Goal: Task Accomplishment & Management: Use online tool/utility

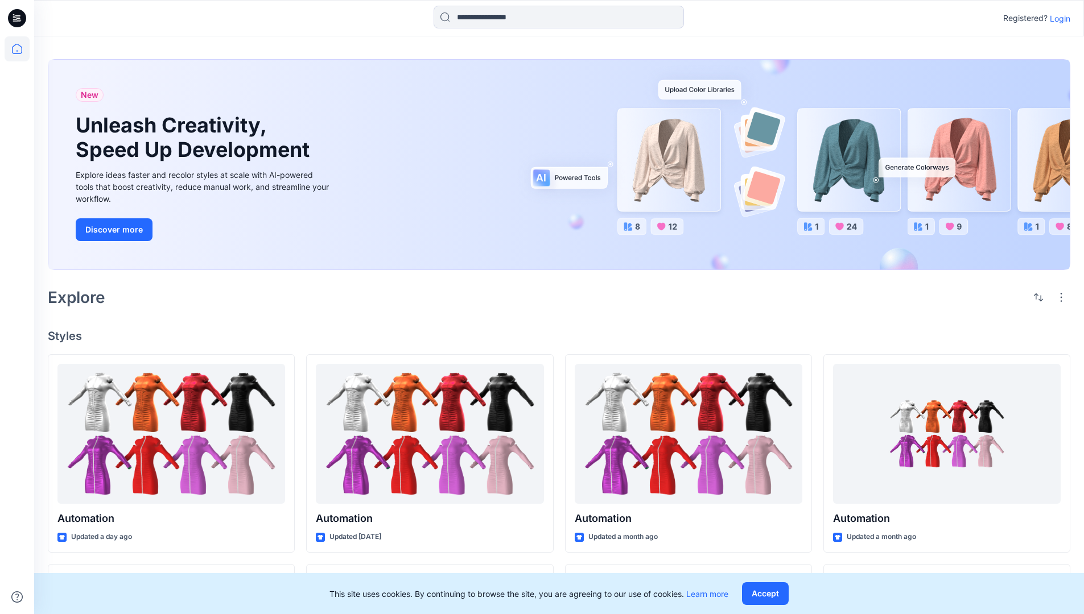
click at [1057, 18] on p "Login" at bounding box center [1059, 19] width 20 height 12
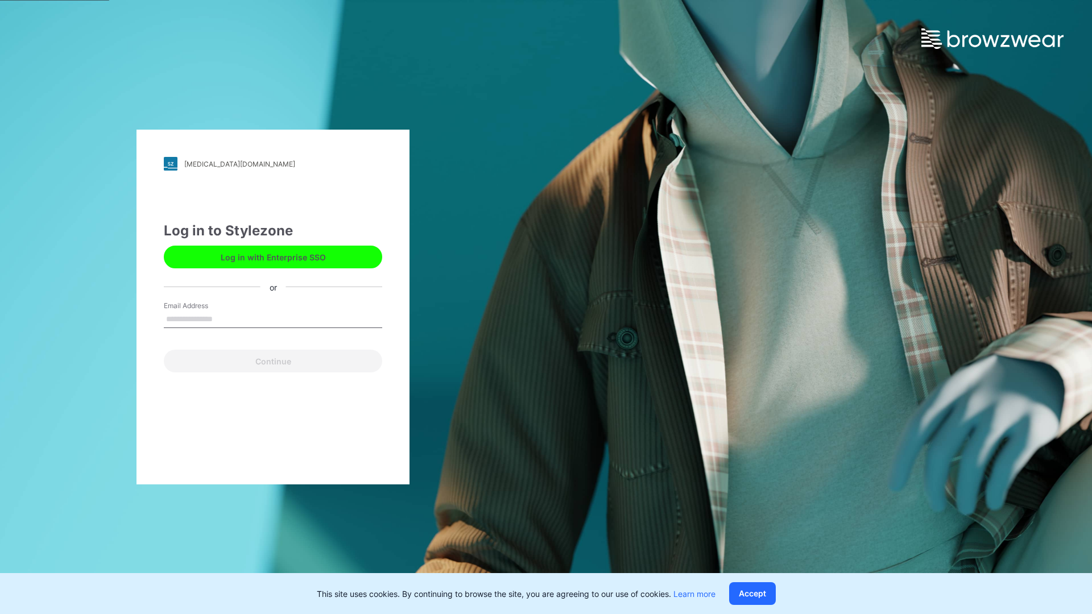
click at [225, 319] on input "Email Address" at bounding box center [273, 319] width 218 height 17
type input "**********"
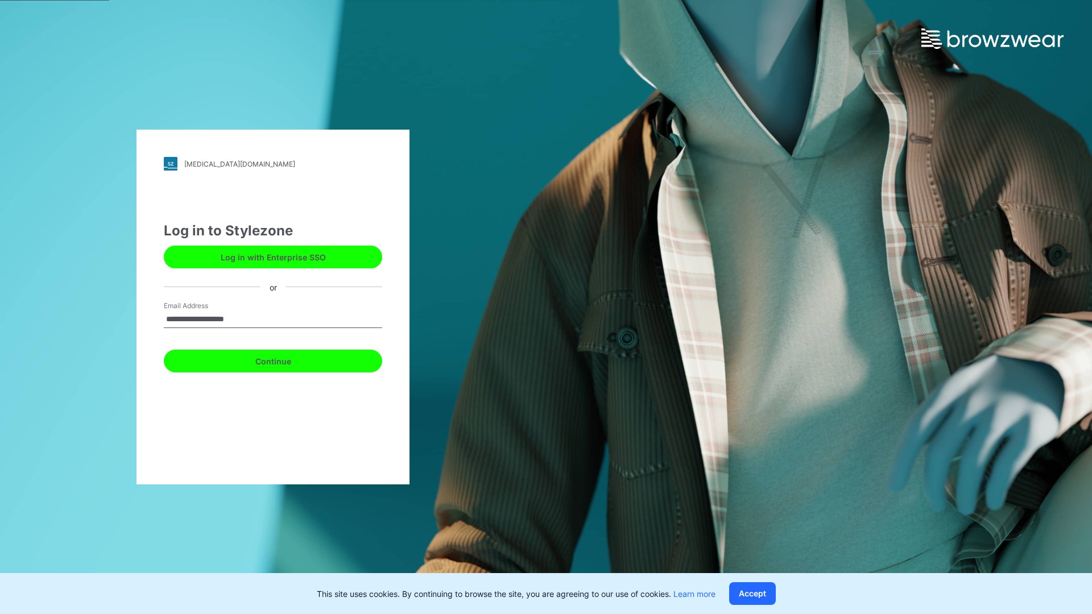
click at [286, 359] on button "Continue" at bounding box center [273, 361] width 218 height 23
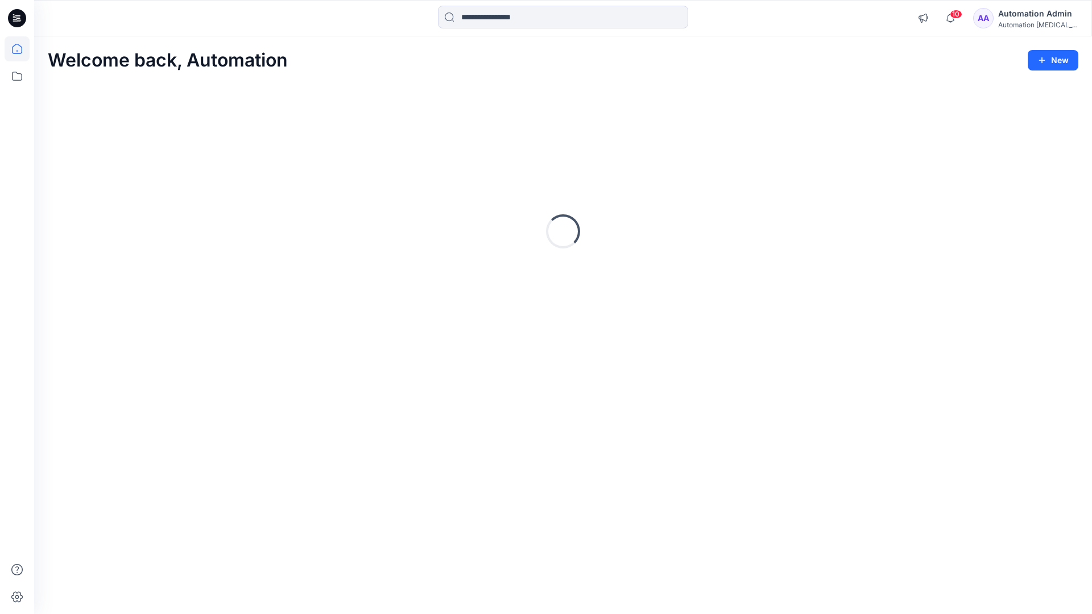
click at [22, 49] on icon at bounding box center [17, 49] width 10 height 10
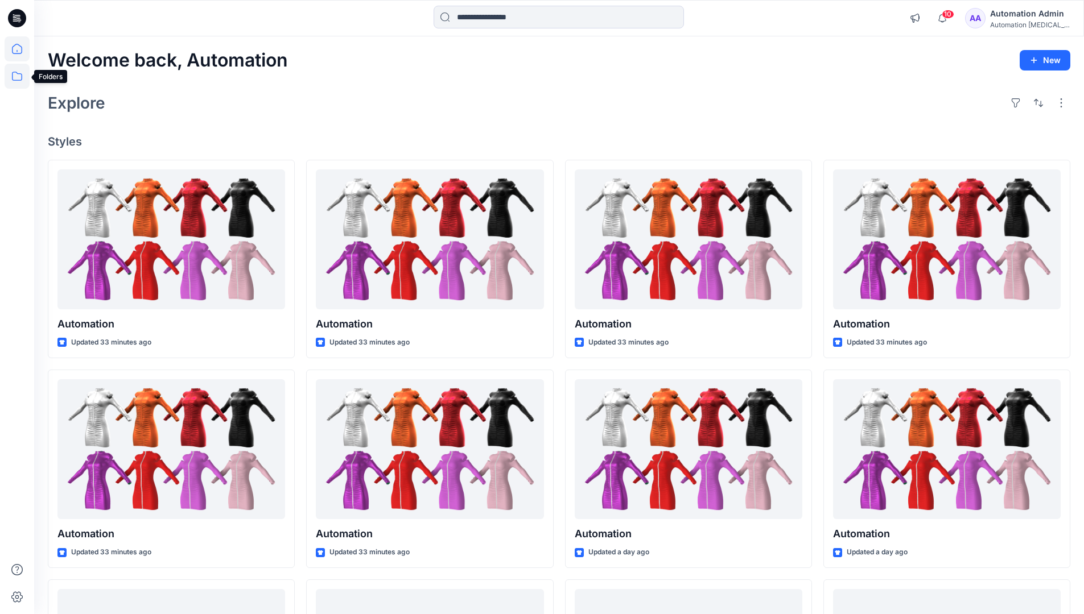
click at [14, 82] on icon at bounding box center [17, 76] width 25 height 25
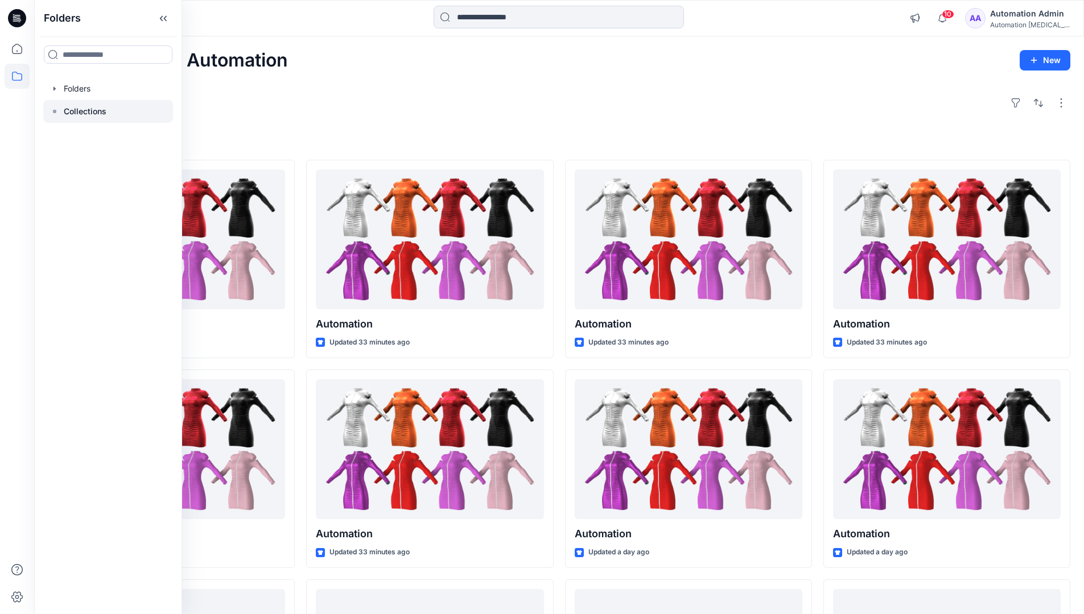
click at [53, 110] on rect at bounding box center [54, 111] width 3 height 3
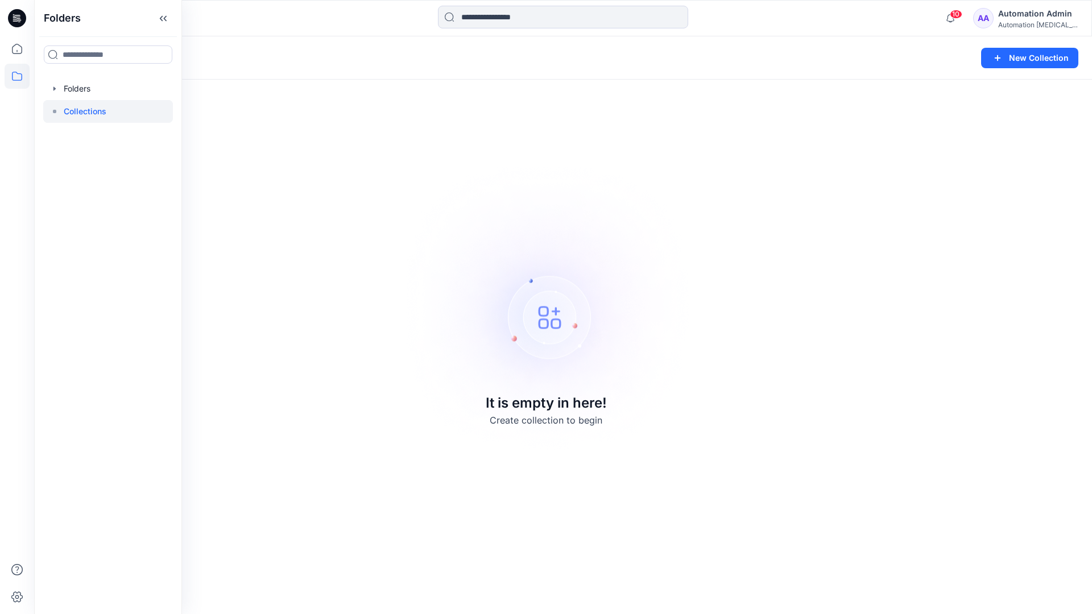
click at [74, 107] on p "Collections" at bounding box center [85, 112] width 43 height 14
click at [9, 75] on icon at bounding box center [17, 76] width 25 height 25
click at [1022, 64] on button "New Collection" at bounding box center [1029, 58] width 97 height 20
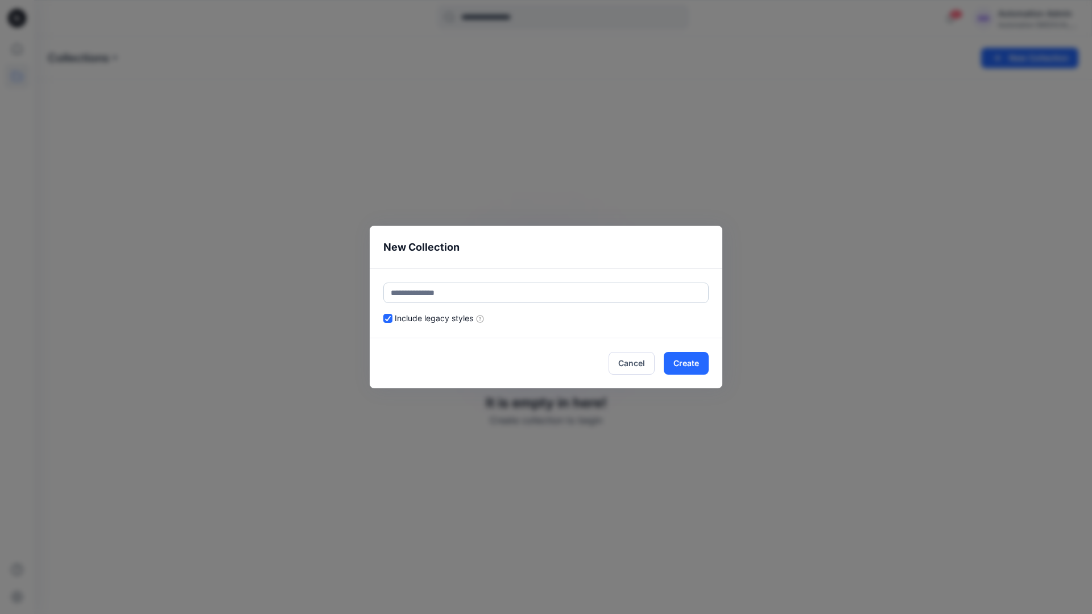
click at [481, 289] on input "text" at bounding box center [545, 293] width 325 height 20
type input "**********"
click at [684, 362] on button "Create" at bounding box center [686, 363] width 45 height 23
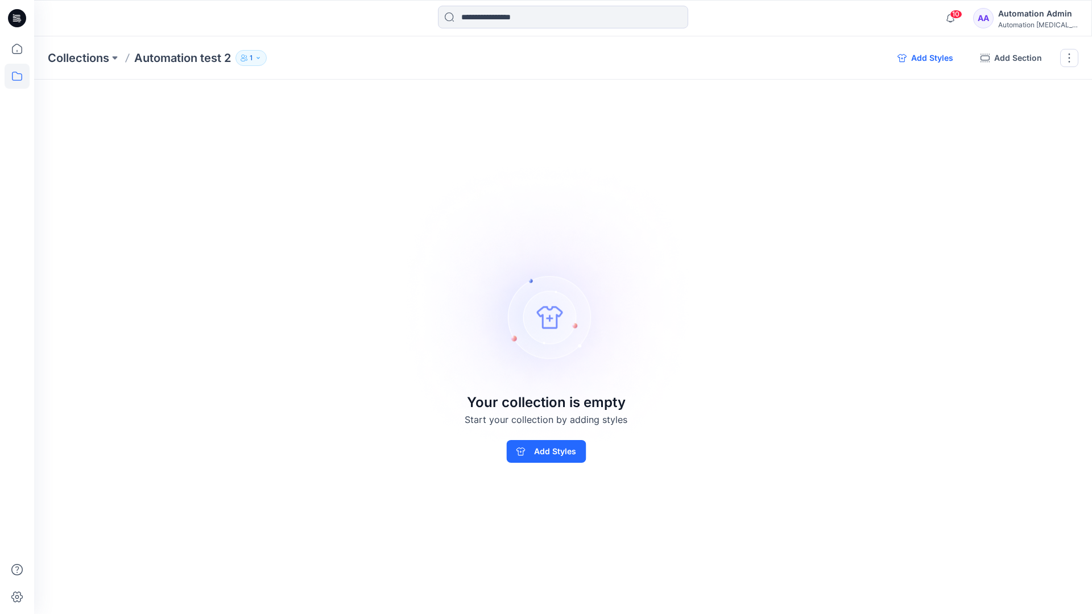
click at [925, 58] on button "Add Styles" at bounding box center [925, 58] width 74 height 18
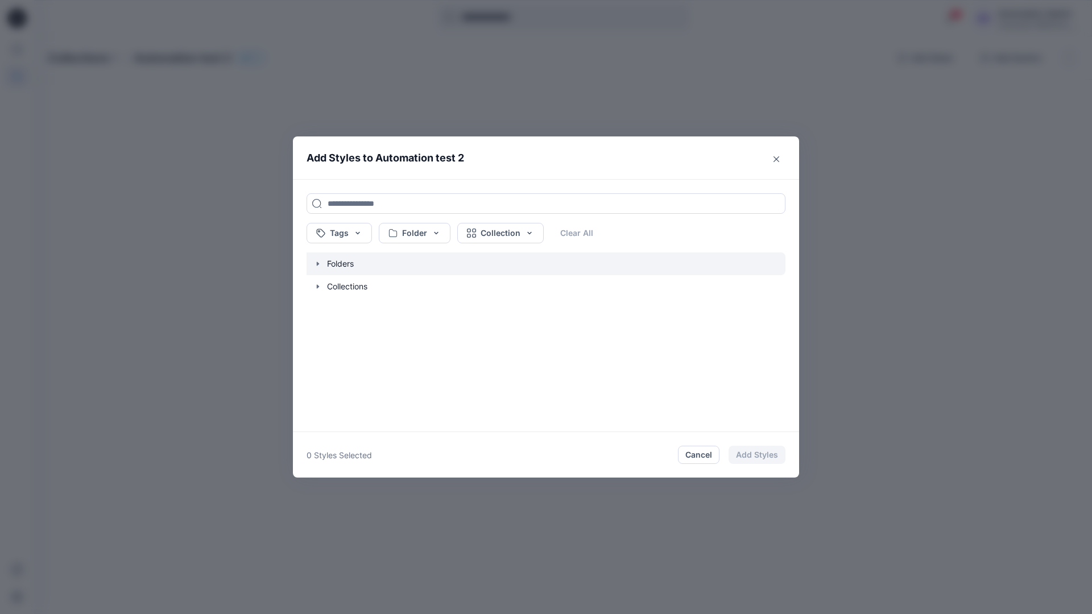
click at [317, 266] on icon "button" at bounding box center [317, 263] width 9 height 9
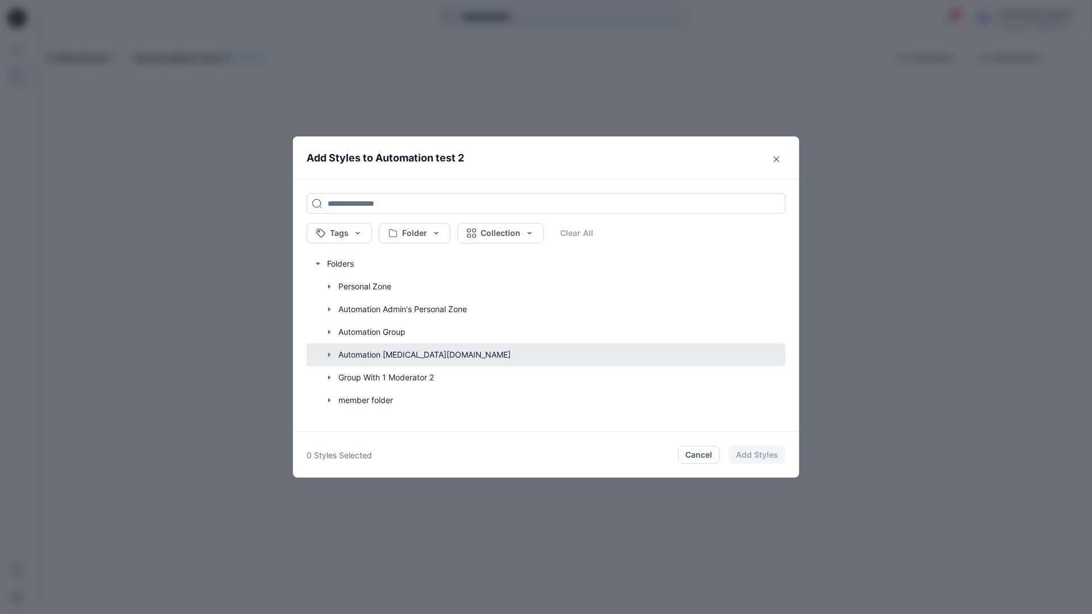
click at [362, 355] on button "button" at bounding box center [540, 355] width 490 height 23
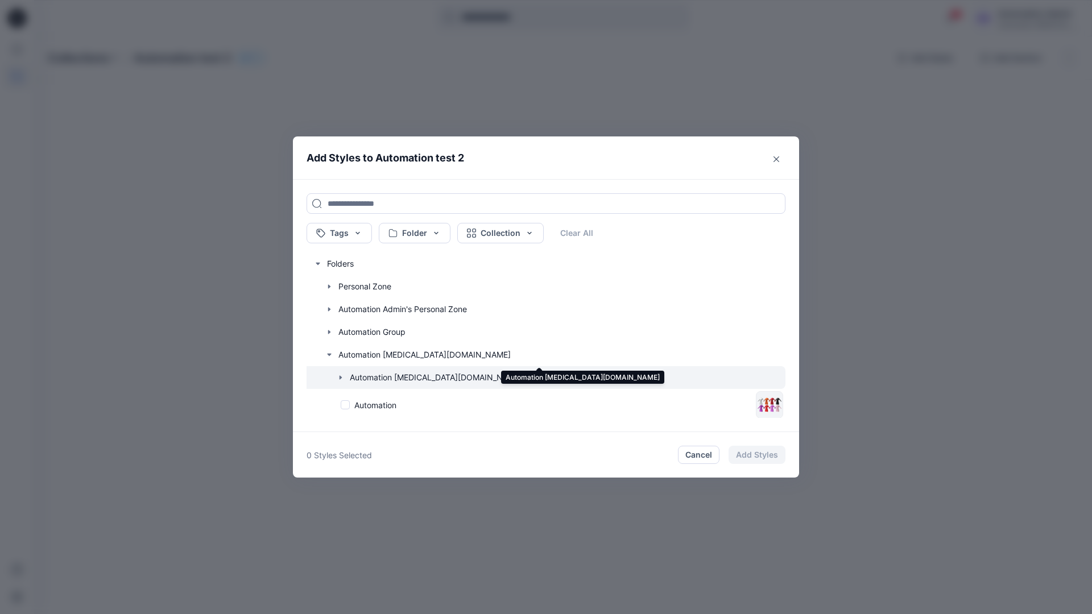
click at [342, 378] on icon "button" at bounding box center [340, 377] width 9 height 9
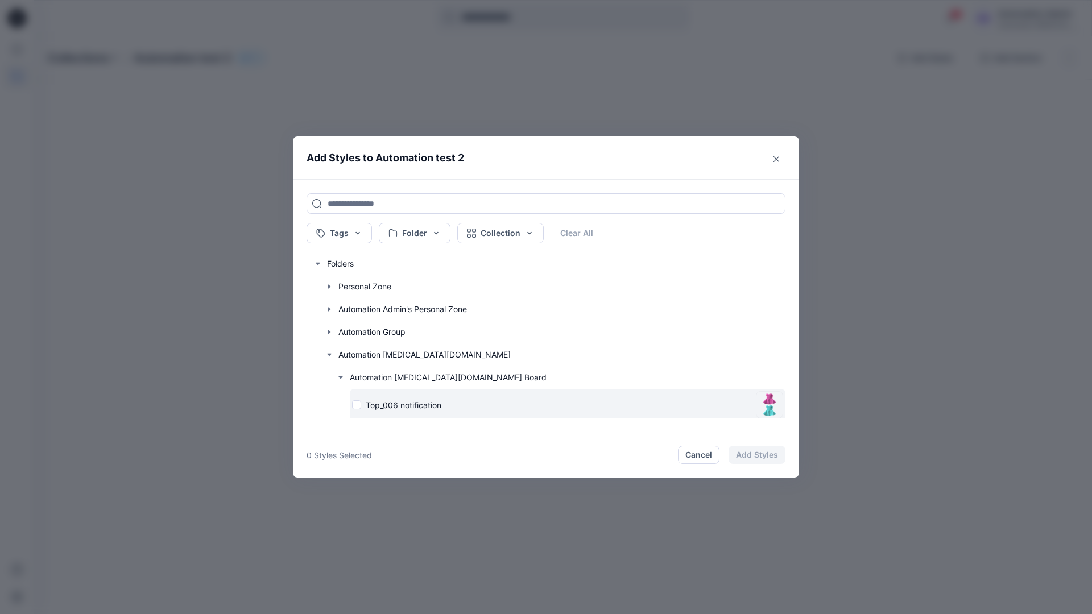
click at [358, 407] on div "Top_006 notification" at bounding box center [551, 405] width 399 height 12
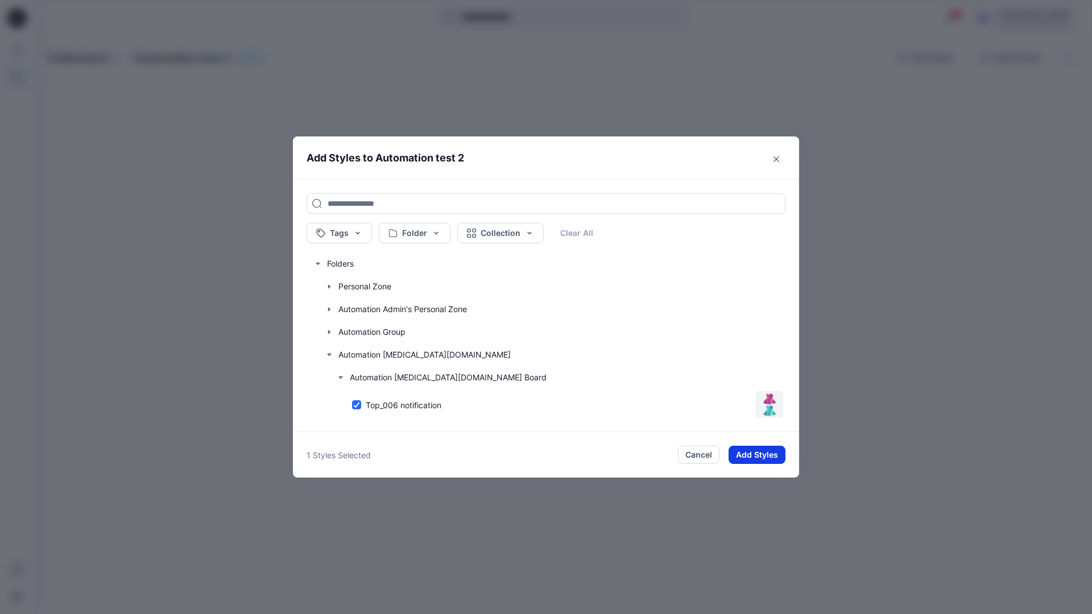
click at [747, 449] on button "Add Styles" at bounding box center [757, 455] width 57 height 18
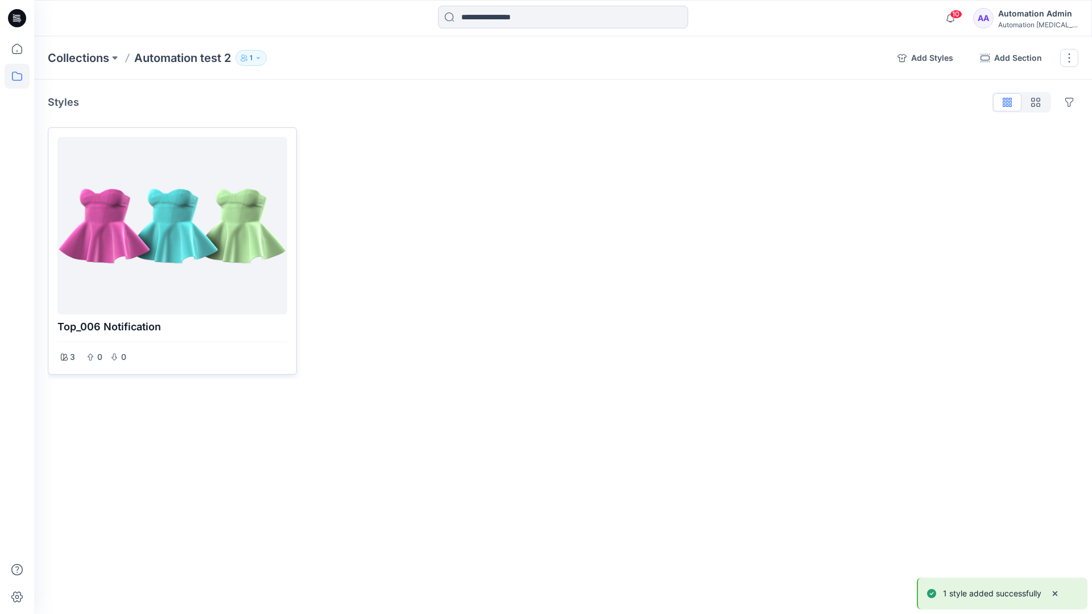
click at [213, 231] on div at bounding box center [172, 226] width 221 height 168
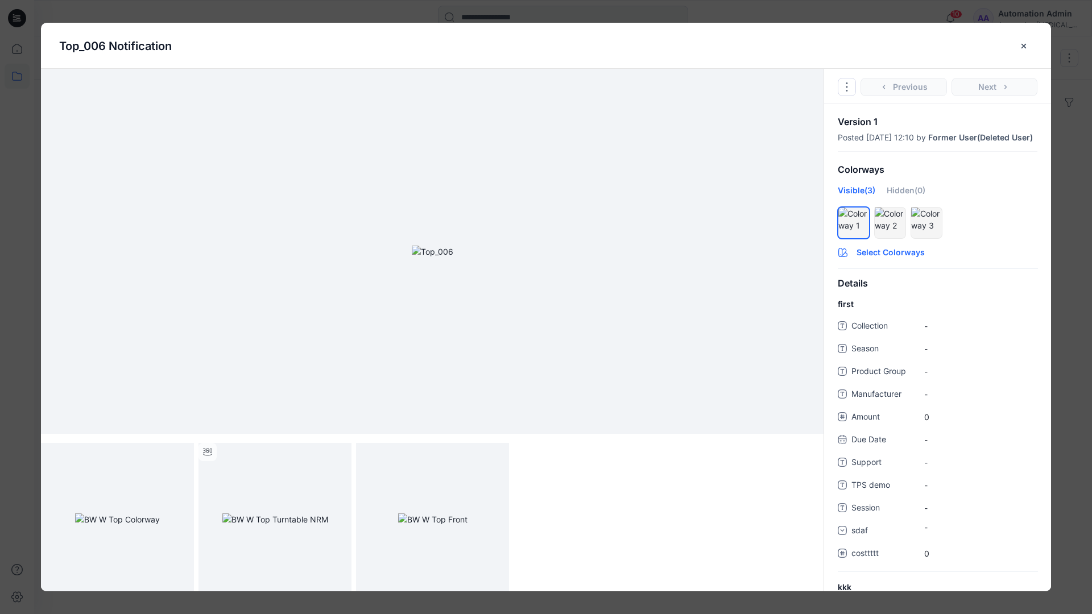
click at [890, 259] on button "Select Colorways" at bounding box center [937, 250] width 227 height 18
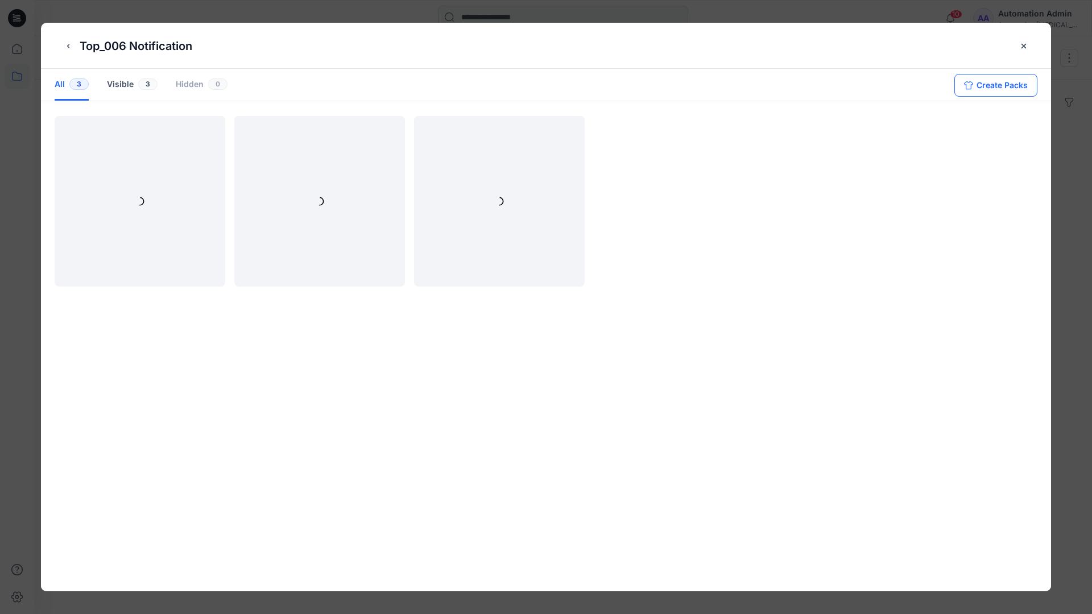
click at [987, 82] on button "Create Packs" at bounding box center [995, 85] width 83 height 23
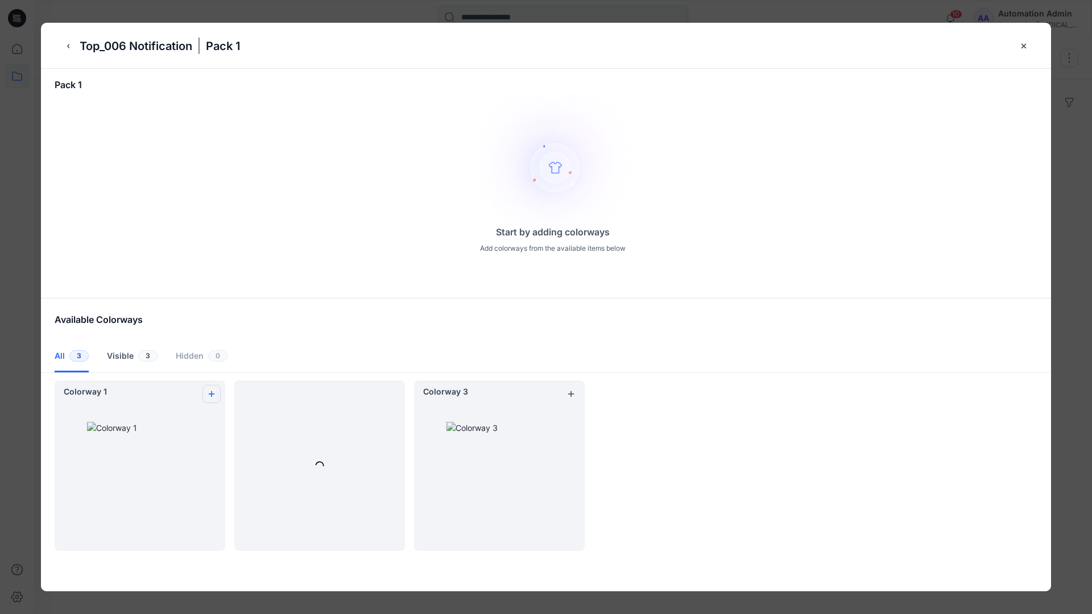
click at [209, 391] on icon "add colorway" at bounding box center [211, 394] width 9 height 9
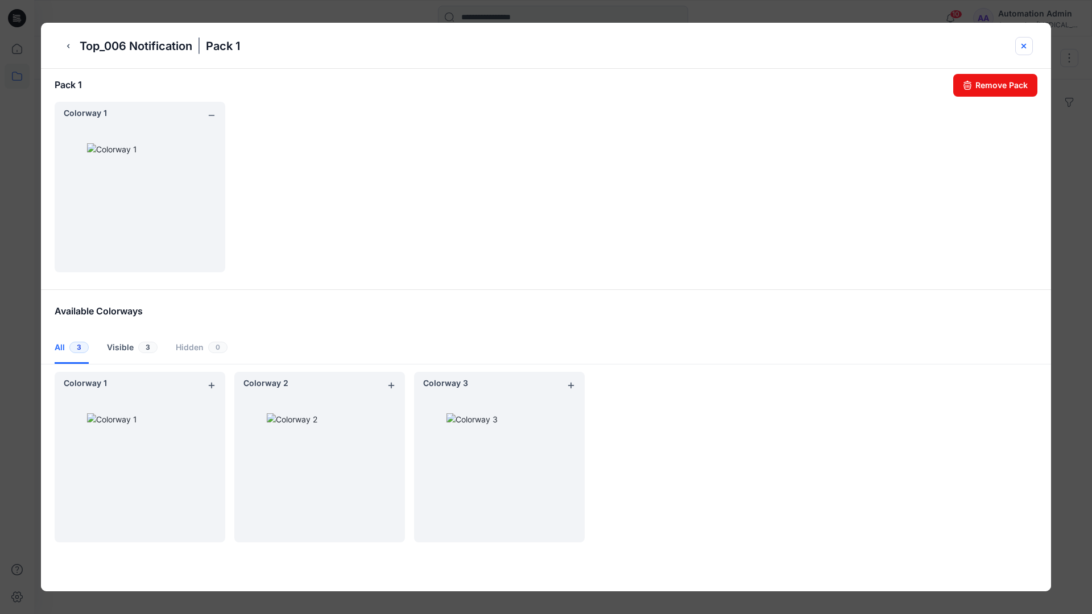
click at [1025, 48] on icon "close-btn" at bounding box center [1023, 46] width 9 height 9
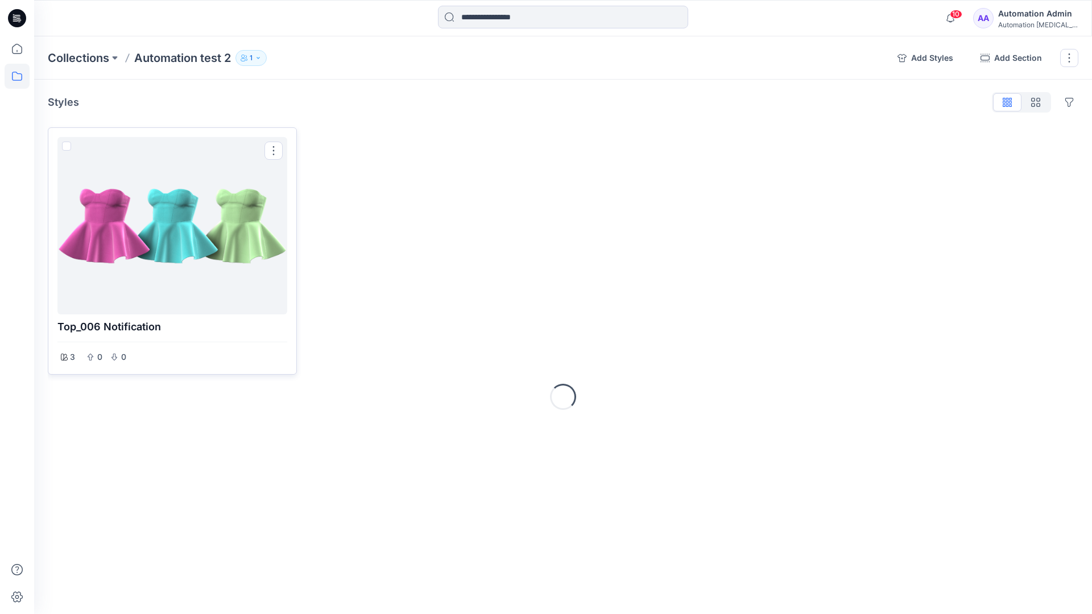
click at [166, 260] on div at bounding box center [172, 226] width 221 height 168
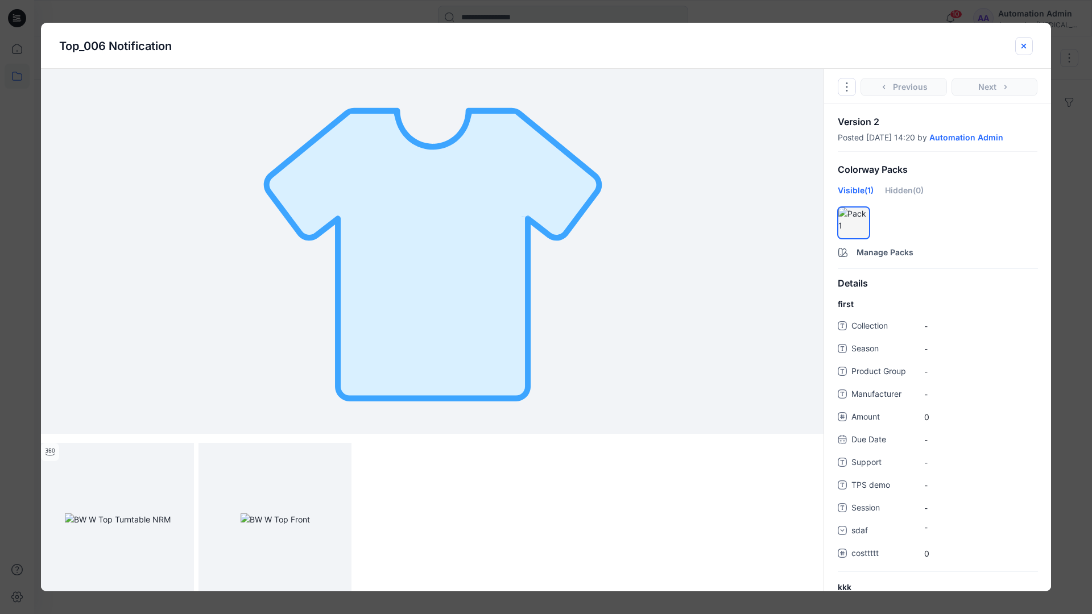
click at [1020, 47] on icon "close-btn" at bounding box center [1023, 46] width 9 height 9
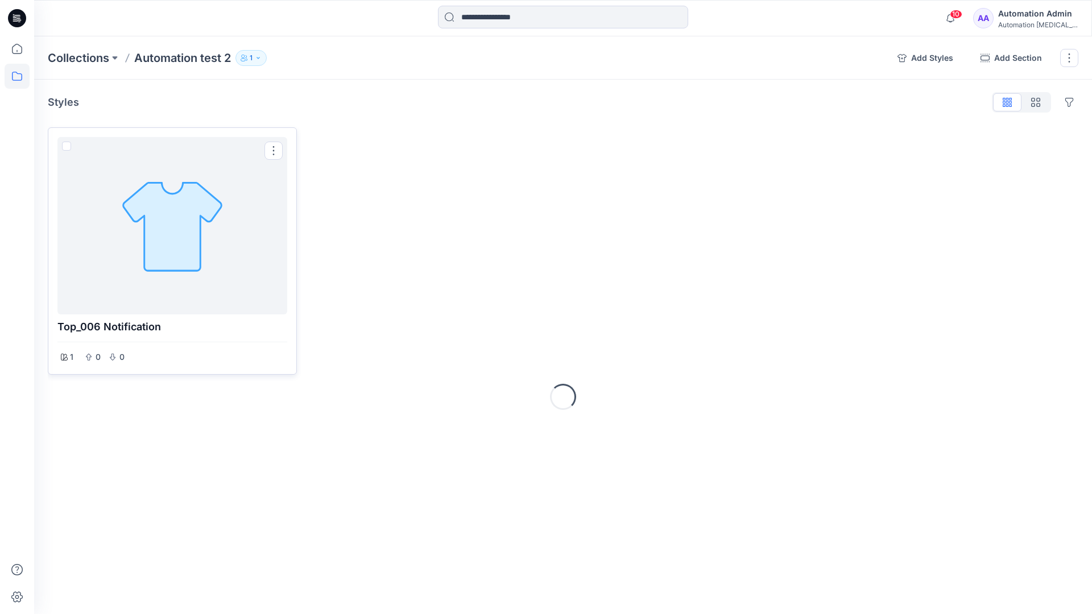
click at [169, 188] on div at bounding box center [172, 226] width 221 height 168
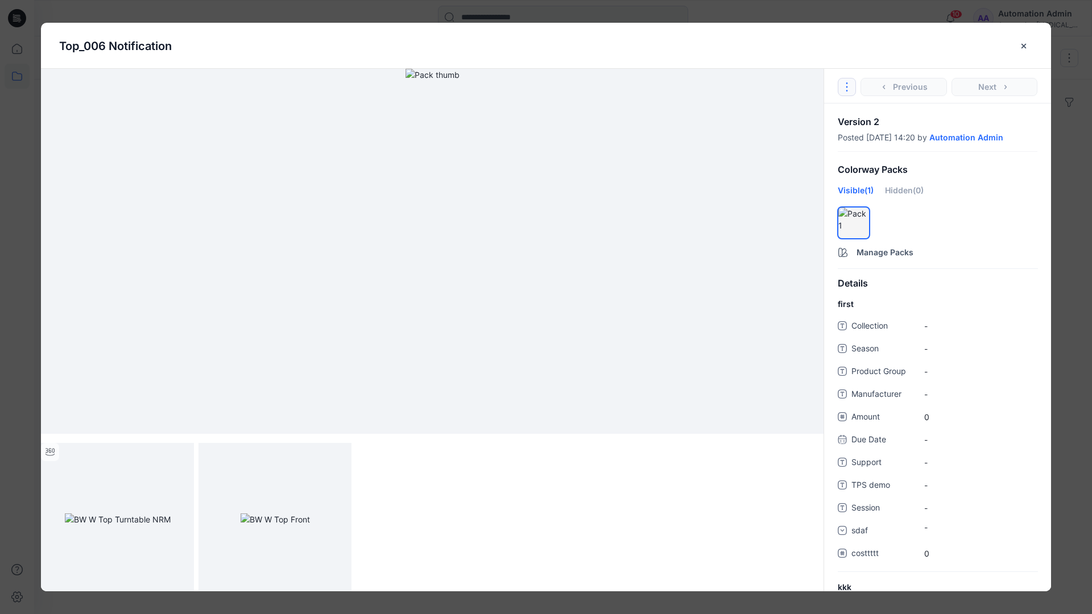
click at [850, 84] on icon "Options" at bounding box center [846, 86] width 9 height 9
click at [845, 138] on button "Duplicate Original Style to..." at bounding box center [847, 139] width 138 height 23
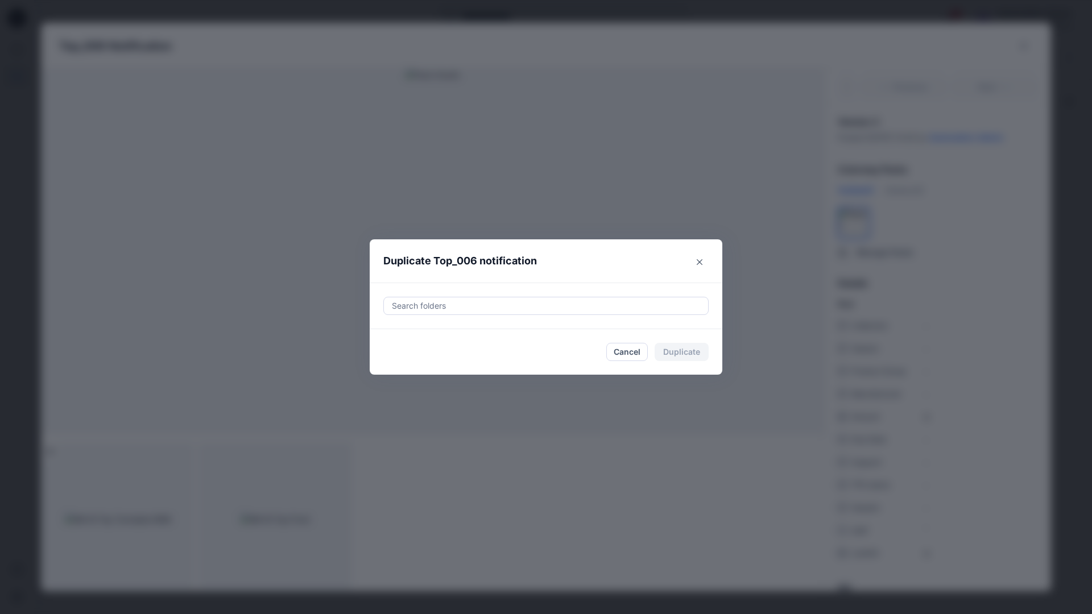
click at [527, 304] on div at bounding box center [546, 306] width 311 height 14
click at [701, 260] on icon "Close" at bounding box center [700, 262] width 6 height 6
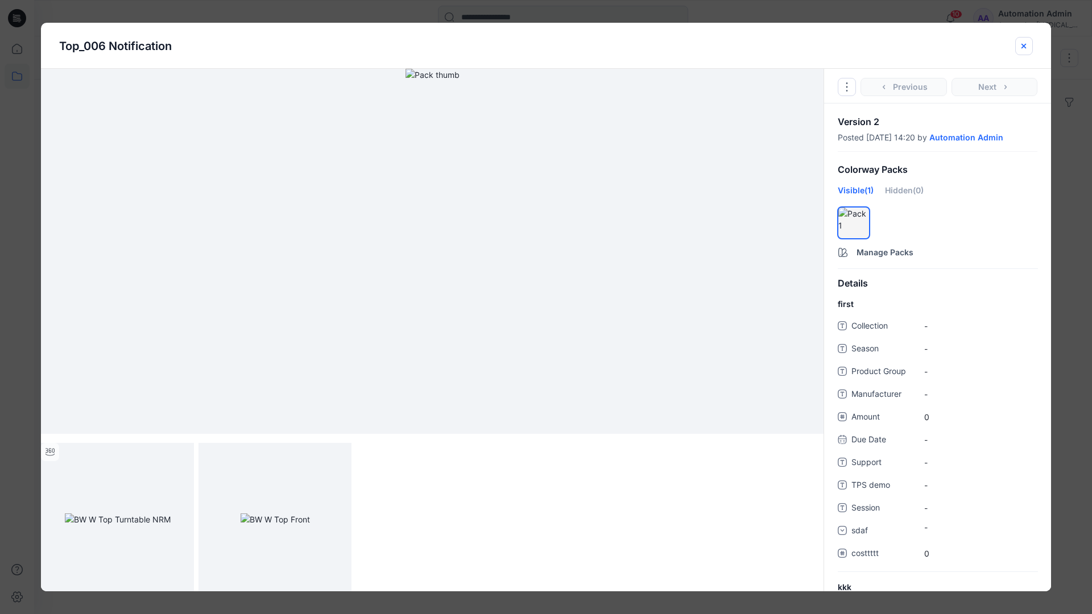
click at [1024, 50] on icon "close-btn" at bounding box center [1023, 46] width 9 height 9
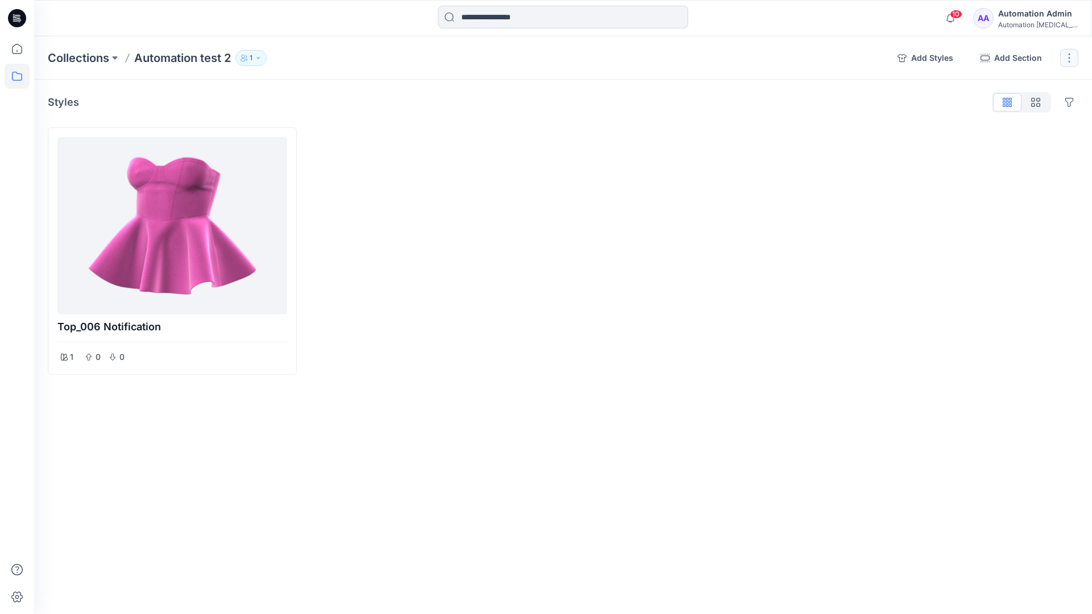
click at [1066, 59] on button "button" at bounding box center [1069, 58] width 18 height 18
click at [1003, 163] on button "Delete Collection" at bounding box center [1014, 162] width 123 height 21
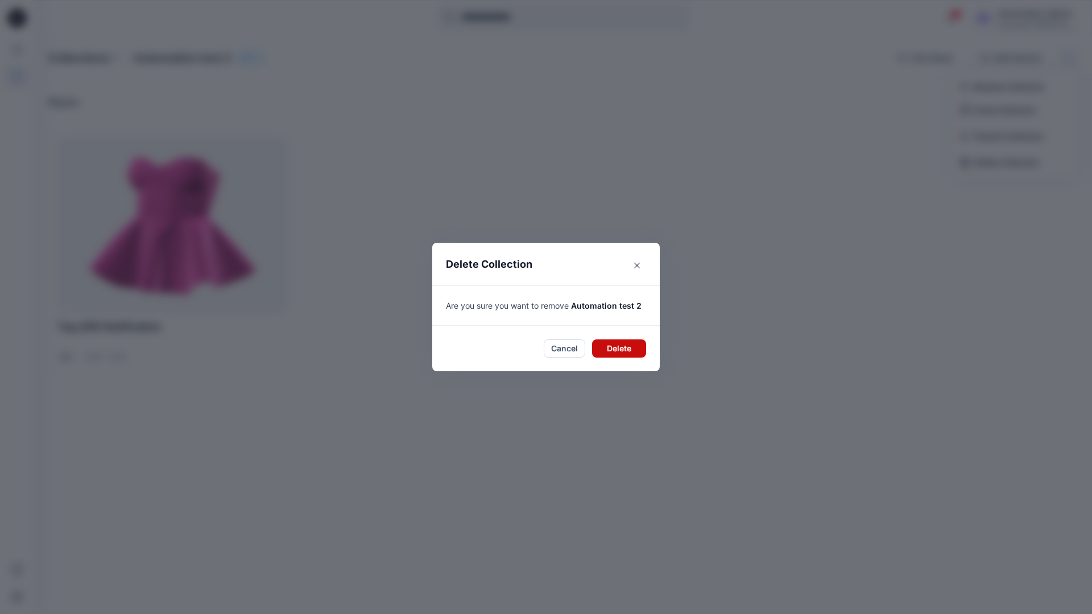
click at [631, 340] on button "Delete" at bounding box center [619, 349] width 54 height 18
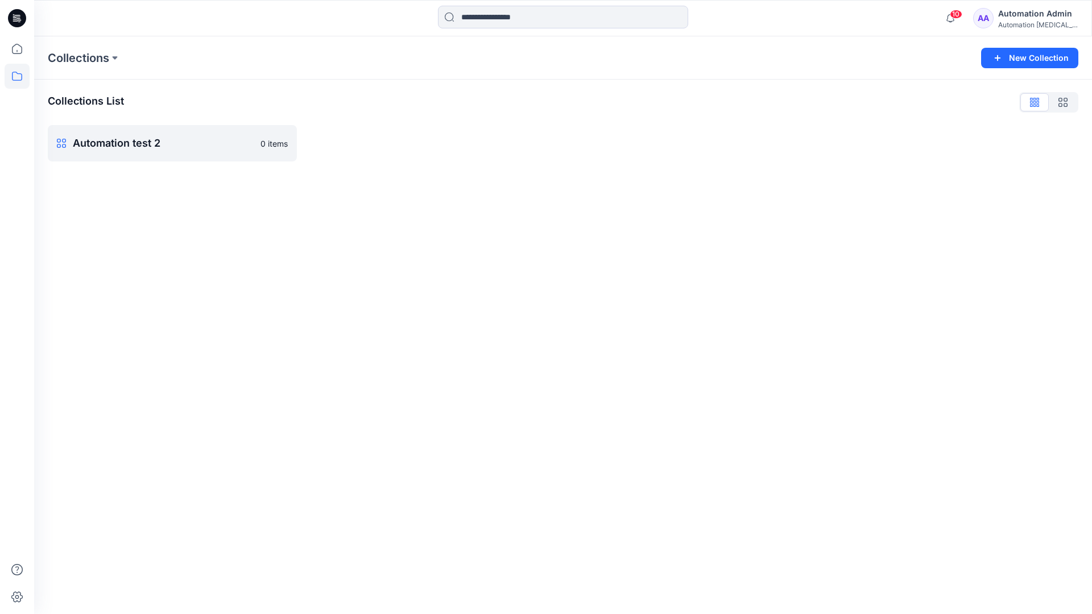
click at [1029, 19] on div "Automation Admin" at bounding box center [1038, 14] width 80 height 14
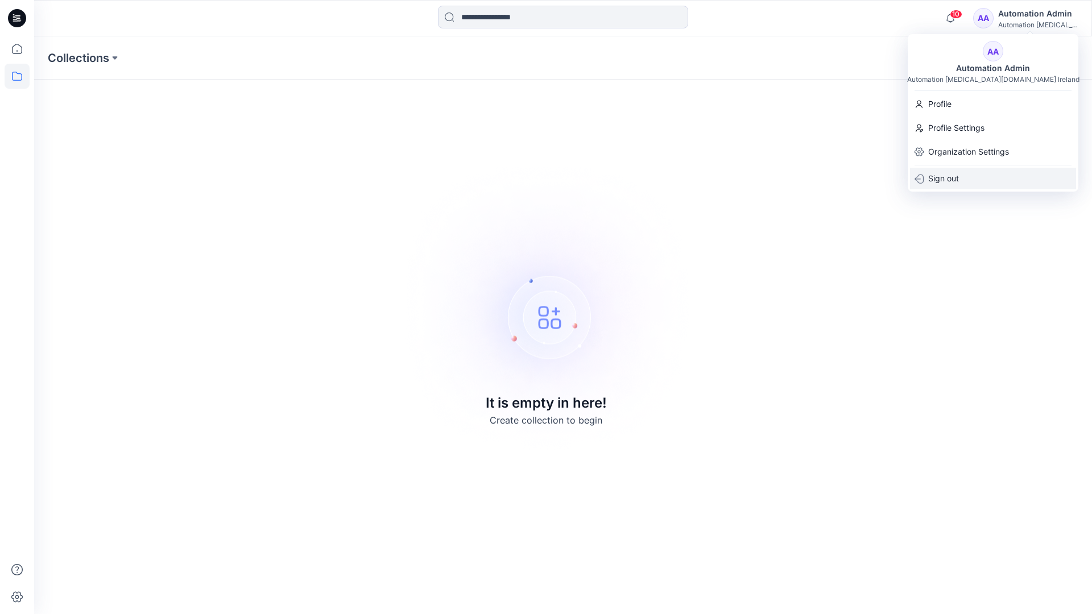
click at [960, 175] on div "Sign out" at bounding box center [993, 179] width 166 height 22
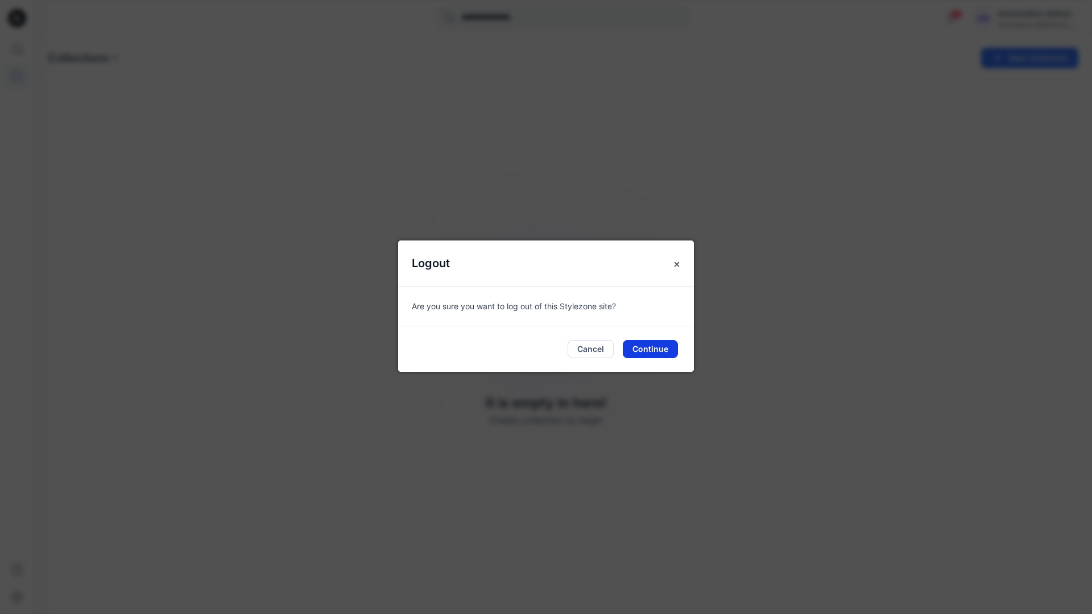
click at [648, 353] on button "Continue" at bounding box center [650, 349] width 55 height 18
